Goal: Task Accomplishment & Management: Understand process/instructions

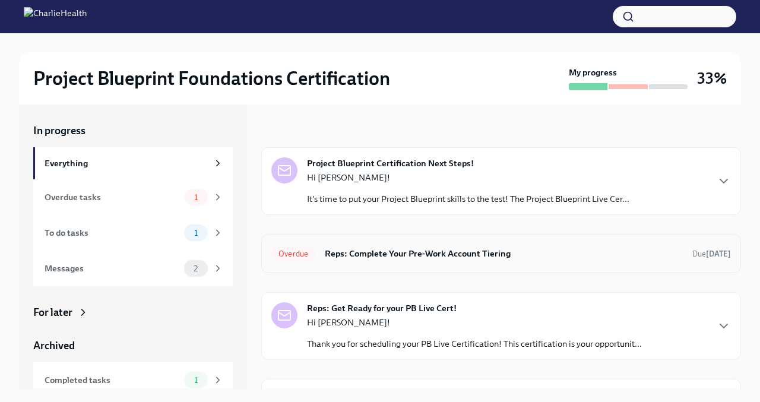
scroll to position [29, 0]
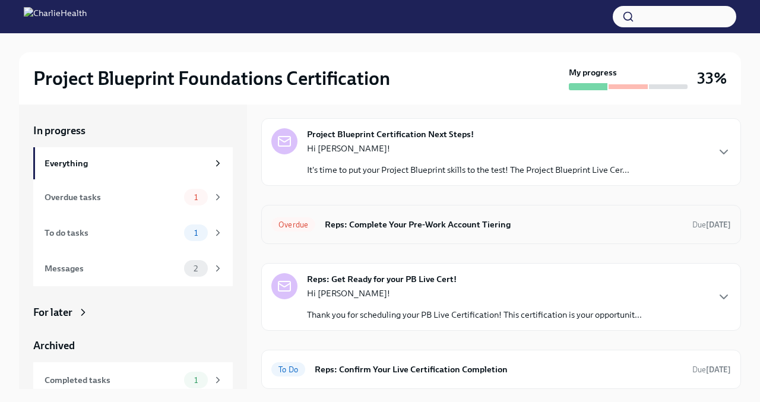
click at [432, 230] on h6 "Reps: Complete Your Pre-Work Account Tiering" at bounding box center [504, 224] width 358 height 13
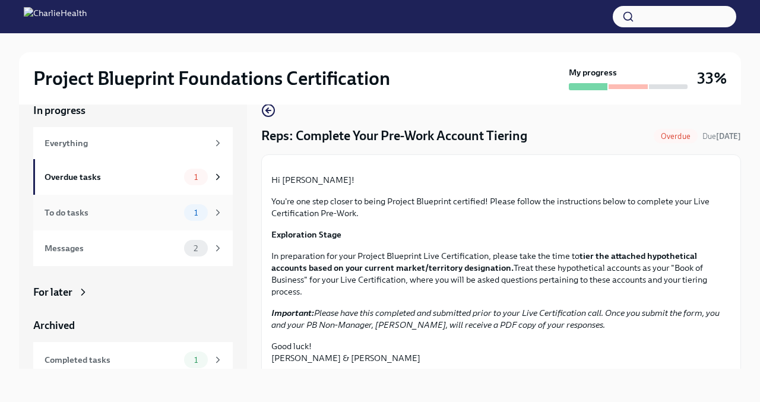
click at [182, 210] on div "To do tasks 1" at bounding box center [134, 212] width 179 height 17
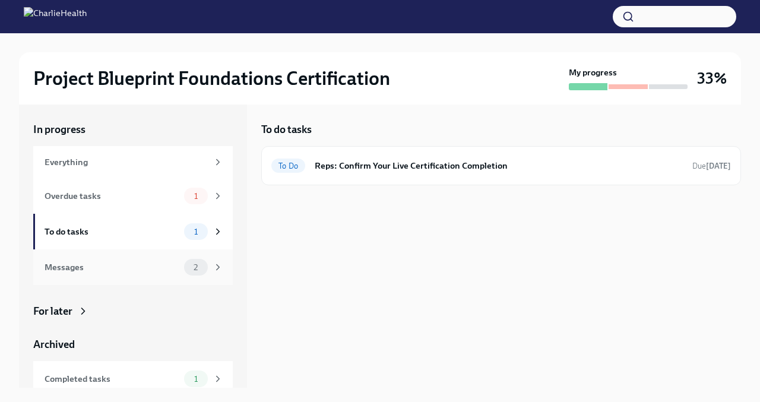
click at [195, 265] on span "2" at bounding box center [195, 267] width 18 height 9
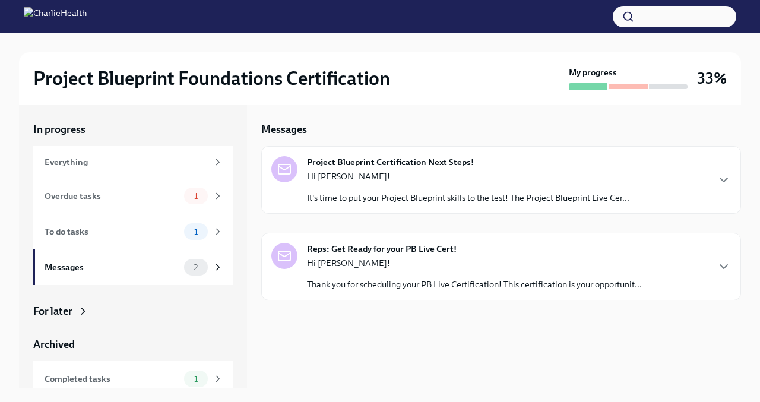
click at [363, 197] on p "It's time to put your Project Blueprint skills to the test! The Project Bluepri…" at bounding box center [468, 198] width 322 height 12
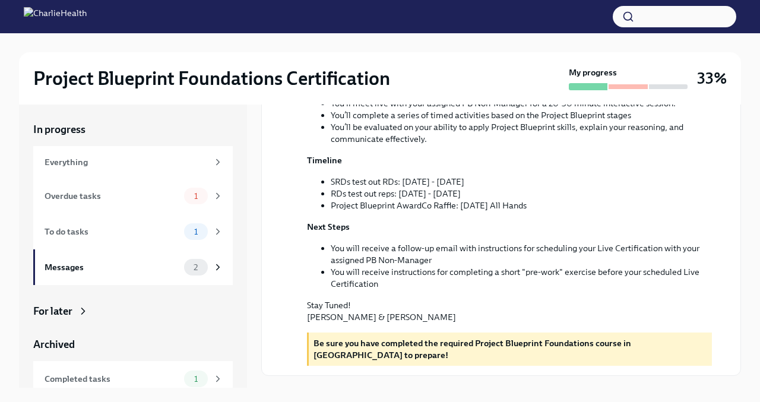
scroll to position [208, 0]
